Goal: Find specific page/section: Find specific page/section

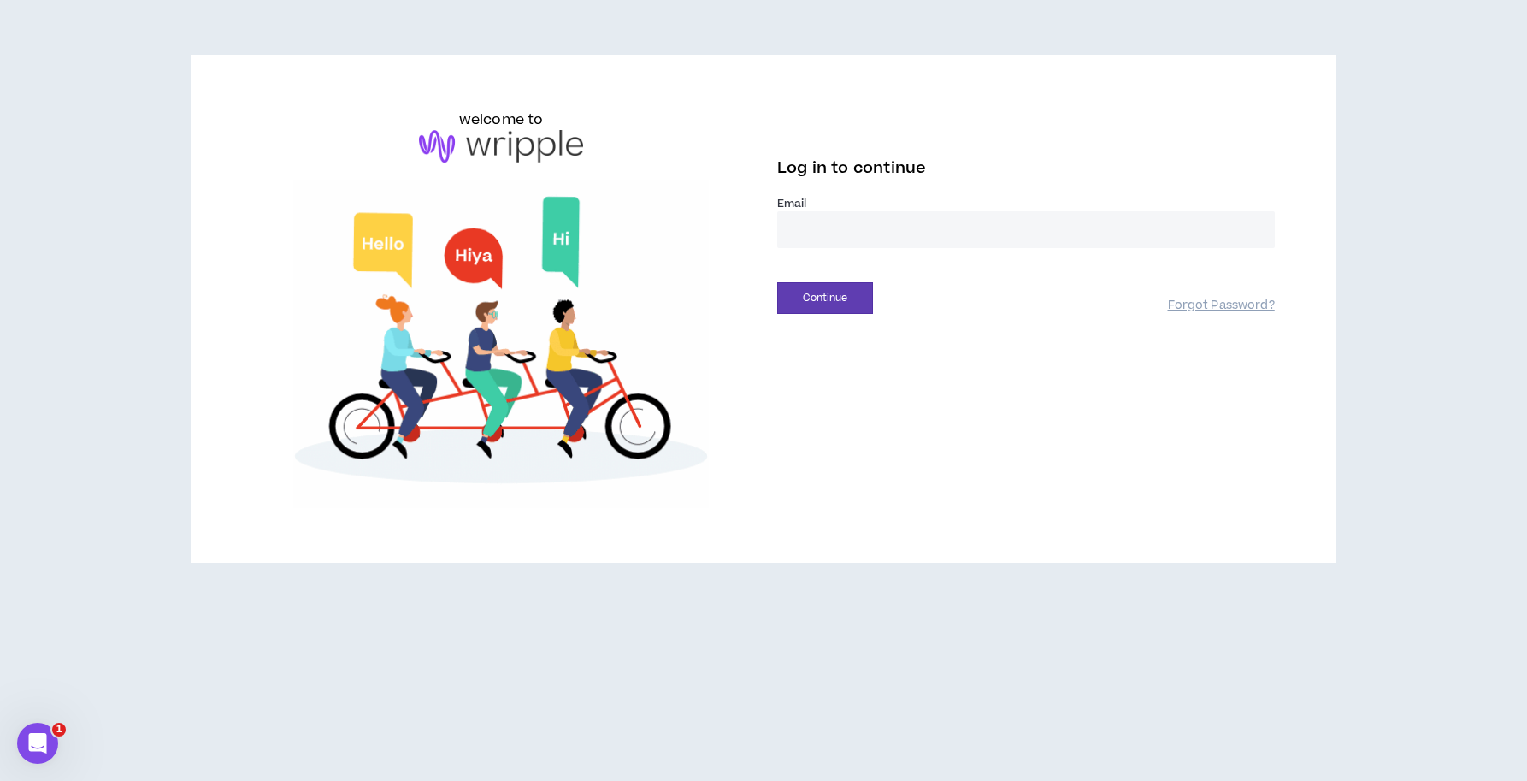
click at [825, 234] on input "email" at bounding box center [1026, 229] width 498 height 37
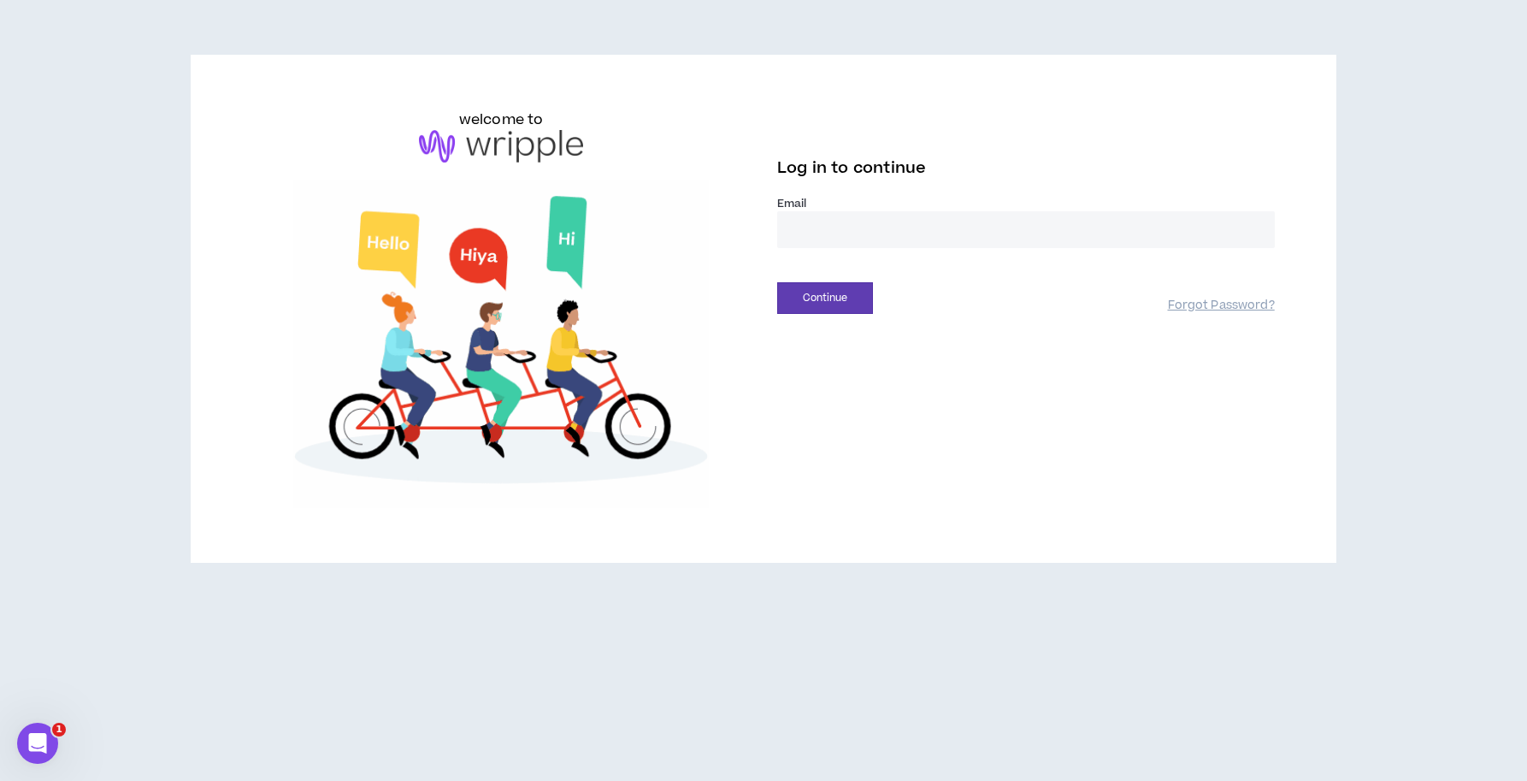
type input "**********"
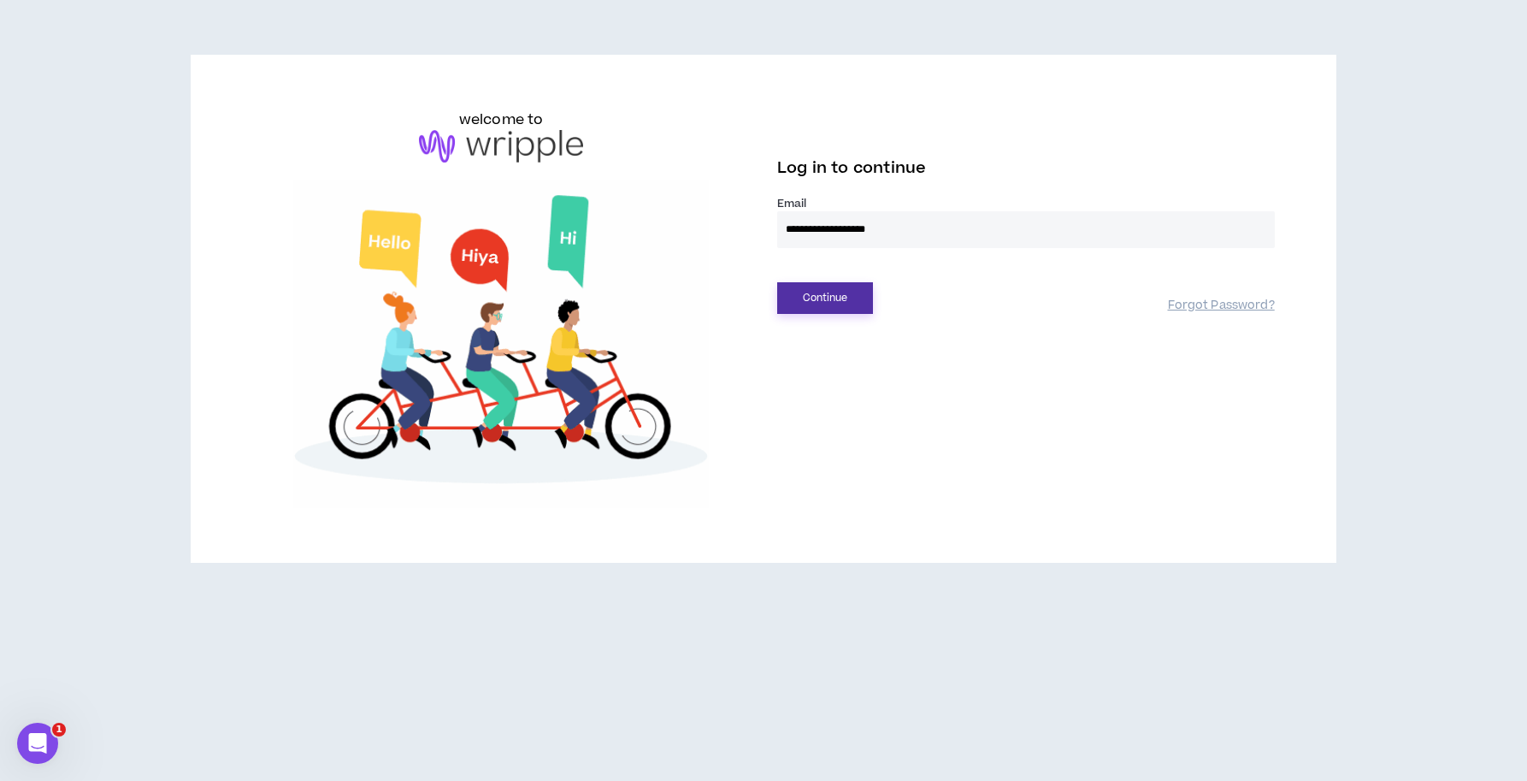
click at [841, 300] on button "Continue" at bounding box center [825, 298] width 96 height 32
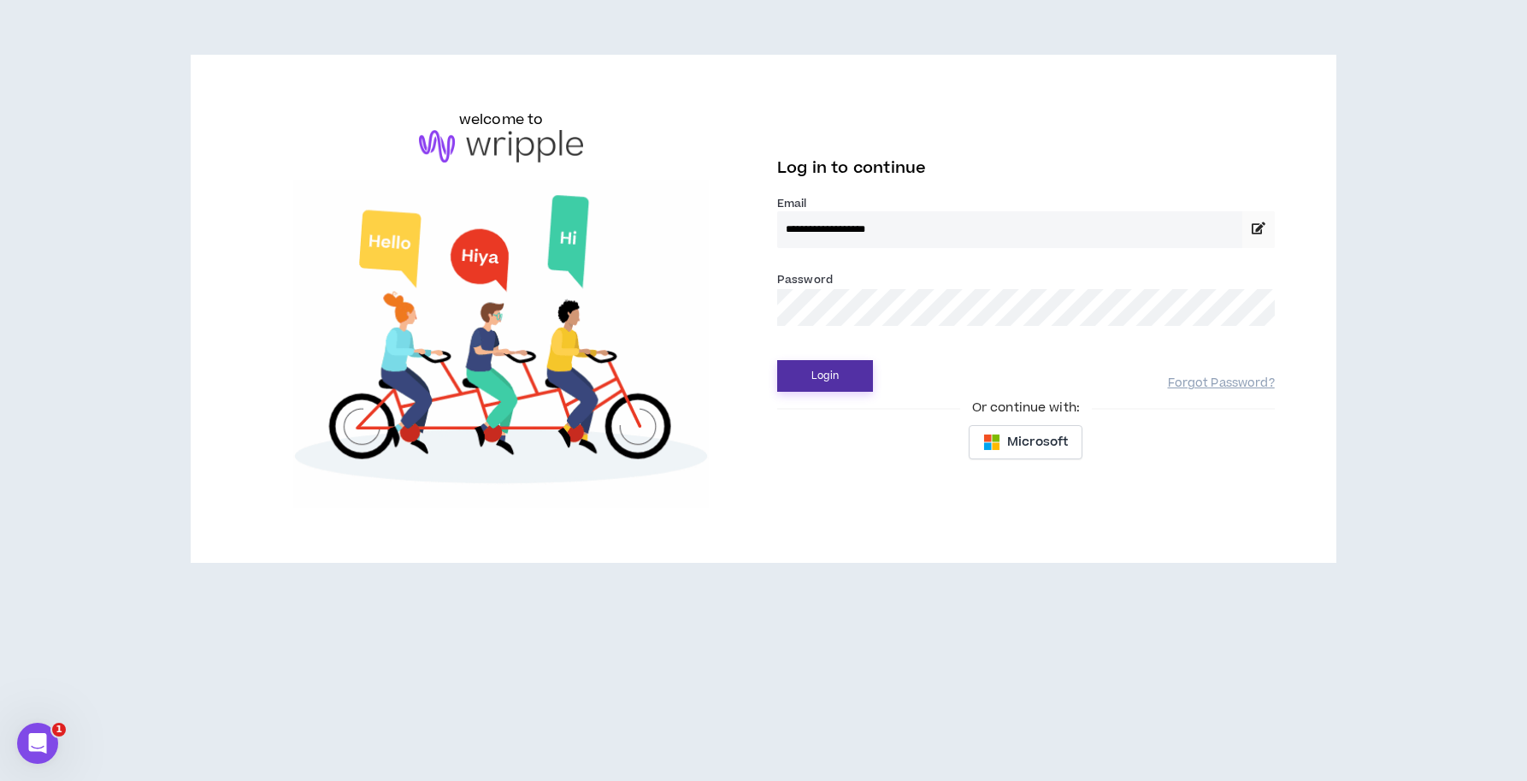
click at [830, 366] on button "Login" at bounding box center [825, 376] width 96 height 32
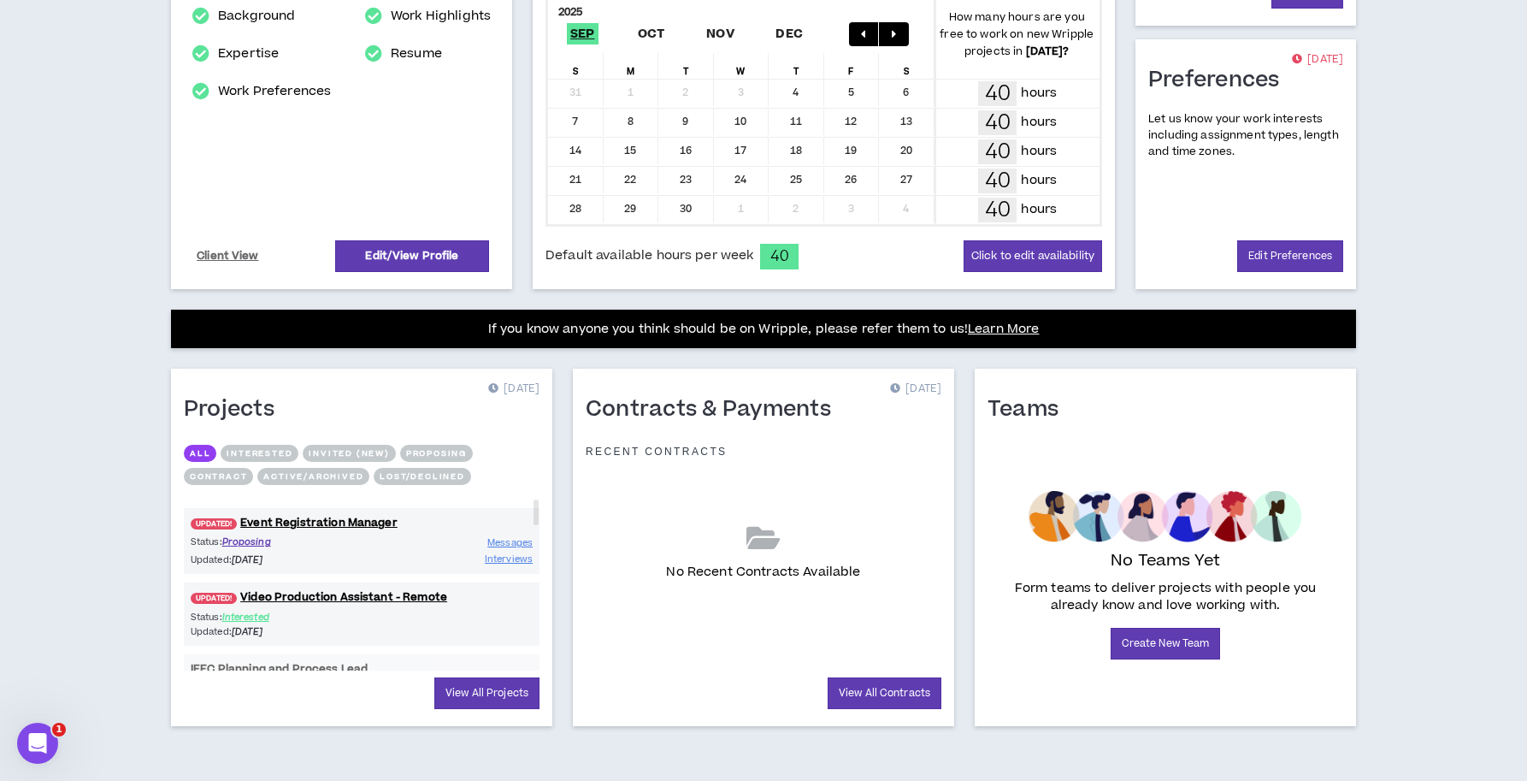
scroll to position [374, 0]
click at [505, 546] on span "Messages" at bounding box center [509, 542] width 45 height 13
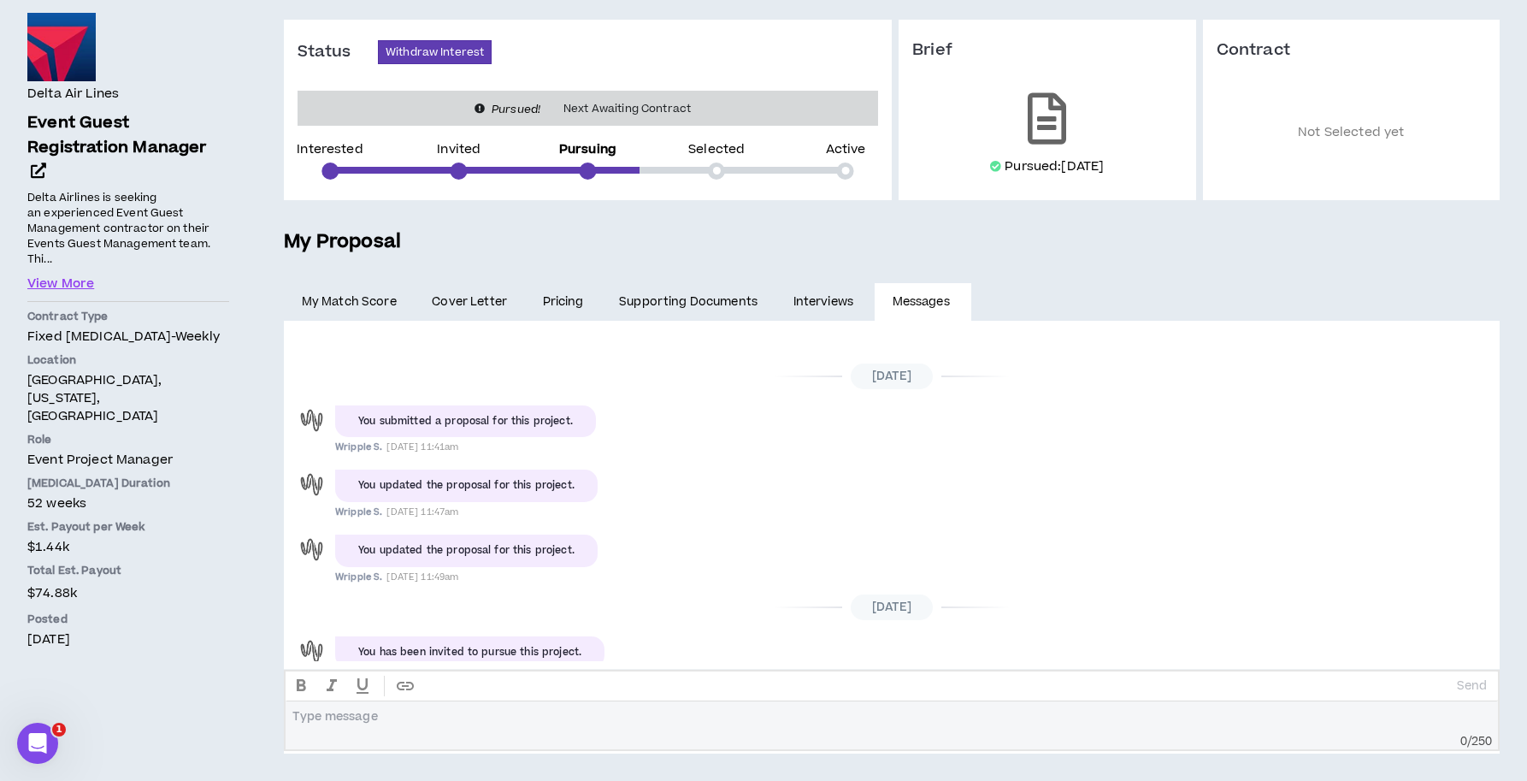
click at [815, 305] on link "Interviews" at bounding box center [825, 302] width 99 height 38
